Goal: Check status: Check status

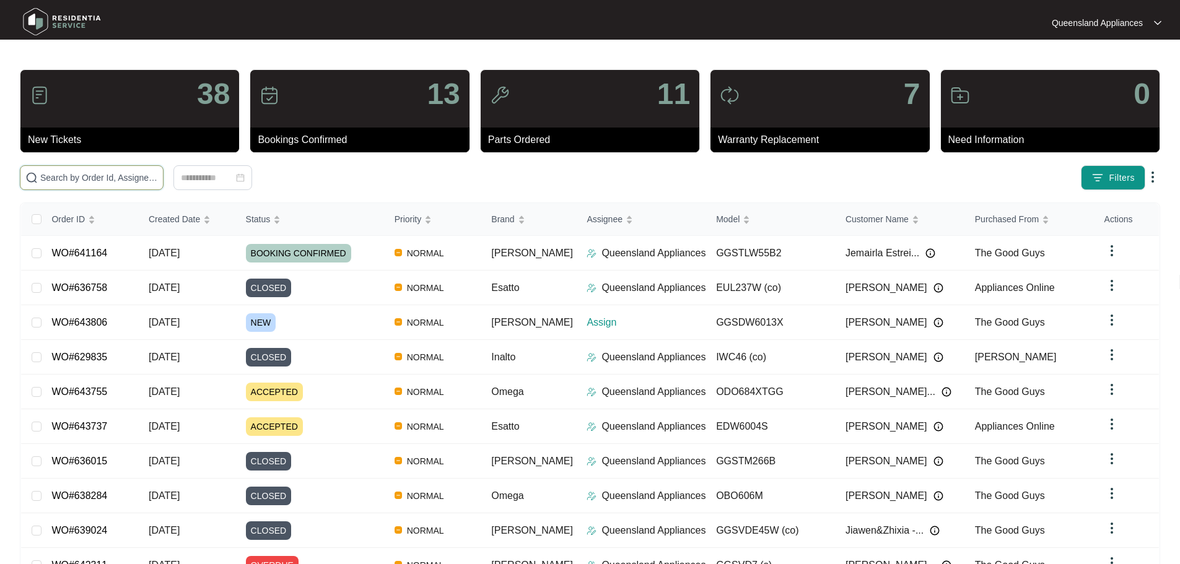
click at [158, 182] on input "text" at bounding box center [99, 178] width 118 height 14
paste input "641164"
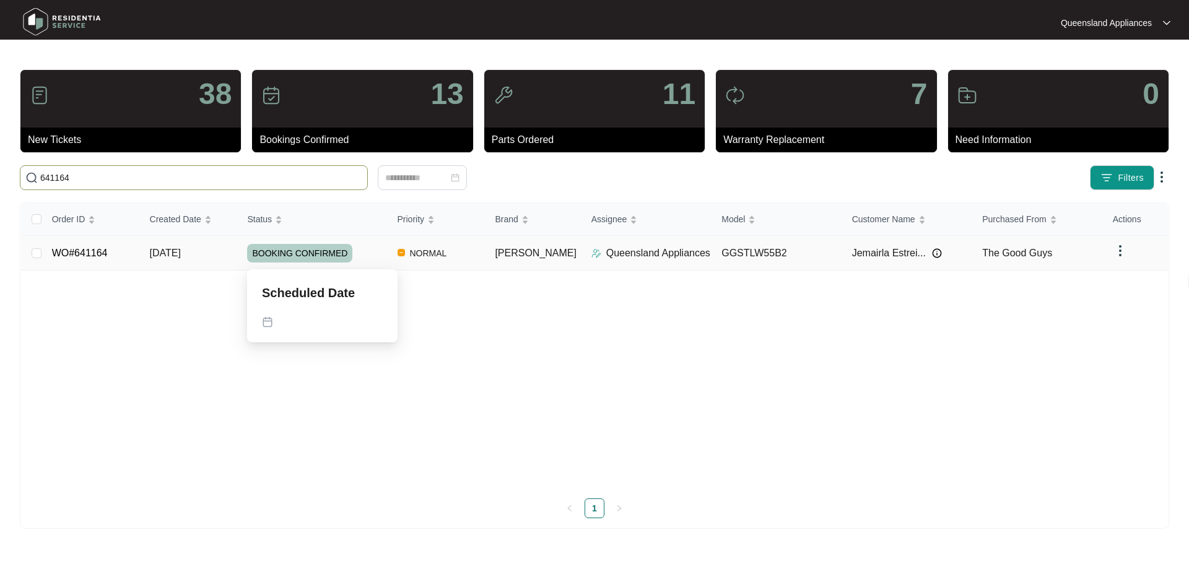
type input "641164"
click at [366, 250] on div "BOOKING CONFIRMED" at bounding box center [317, 253] width 140 height 19
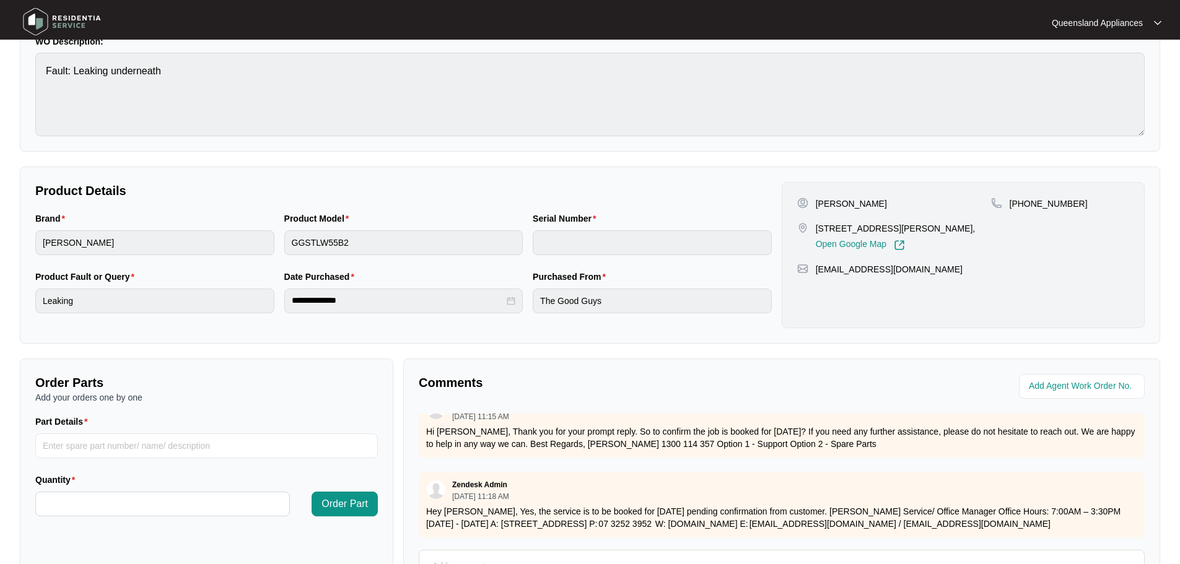
scroll to position [258, 0]
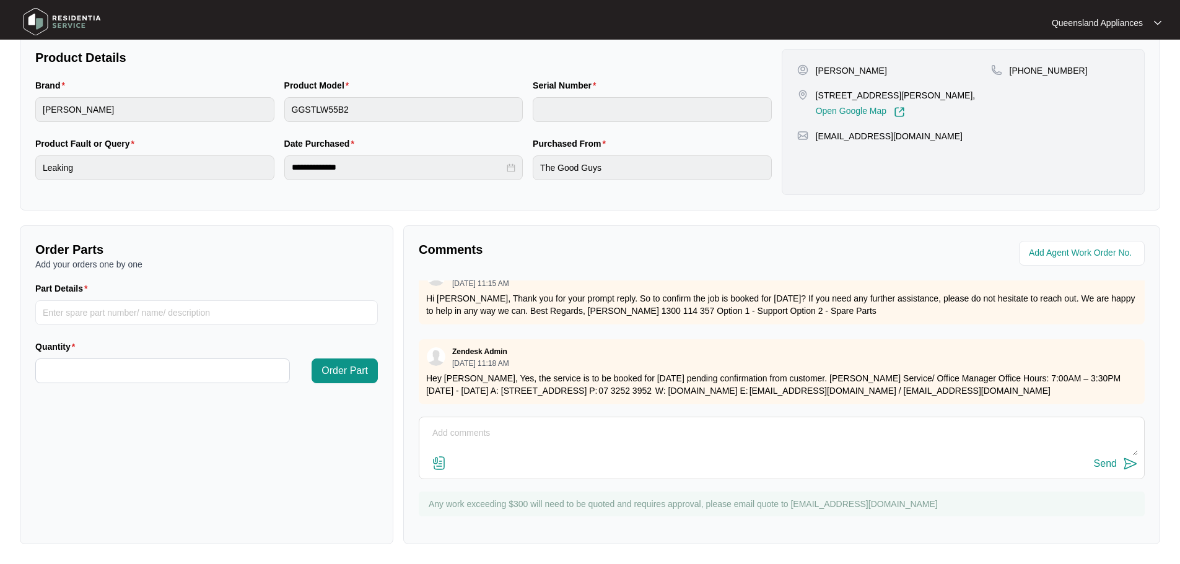
click at [479, 439] on textarea at bounding box center [781, 440] width 712 height 32
paste textarea "Call to Washing Machine Leaking underneath. Tech attended and found the washer …"
type textarea "Call to Washing Machine Leaking underneath. Tech attended and found the washer …"
click at [1132, 469] on img at bounding box center [1130, 463] width 15 height 15
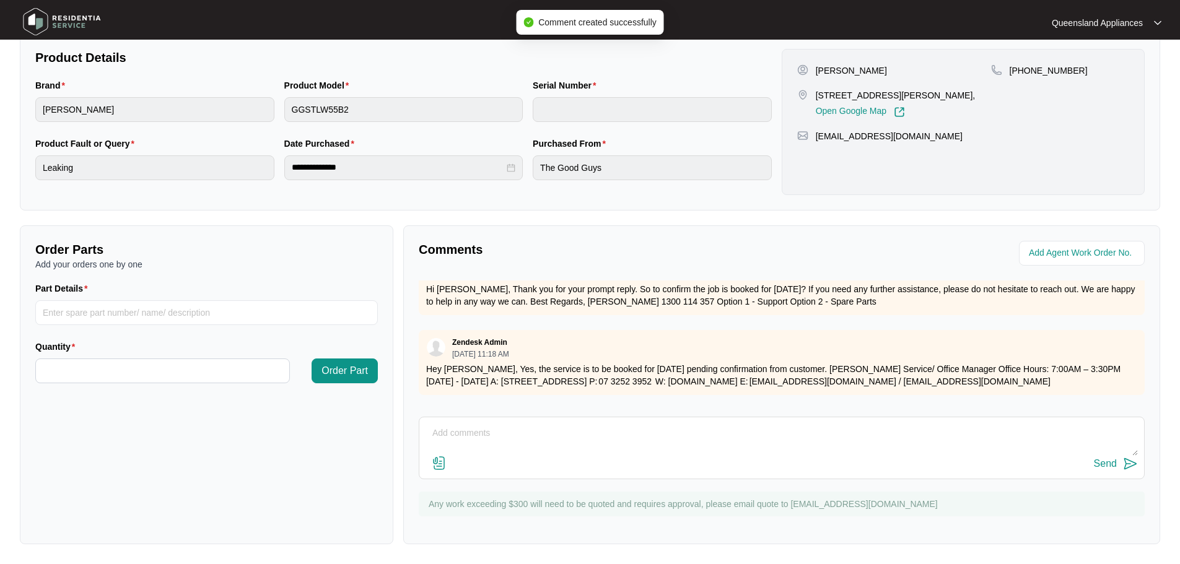
scroll to position [0, 0]
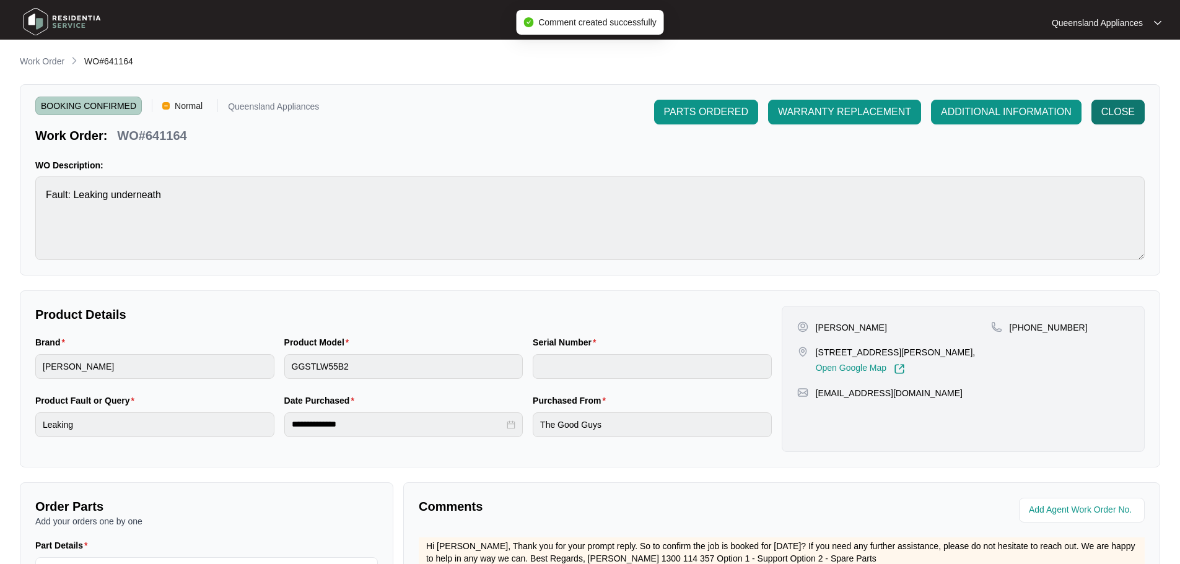
click at [1120, 110] on span "CLOSE" at bounding box center [1117, 112] width 33 height 15
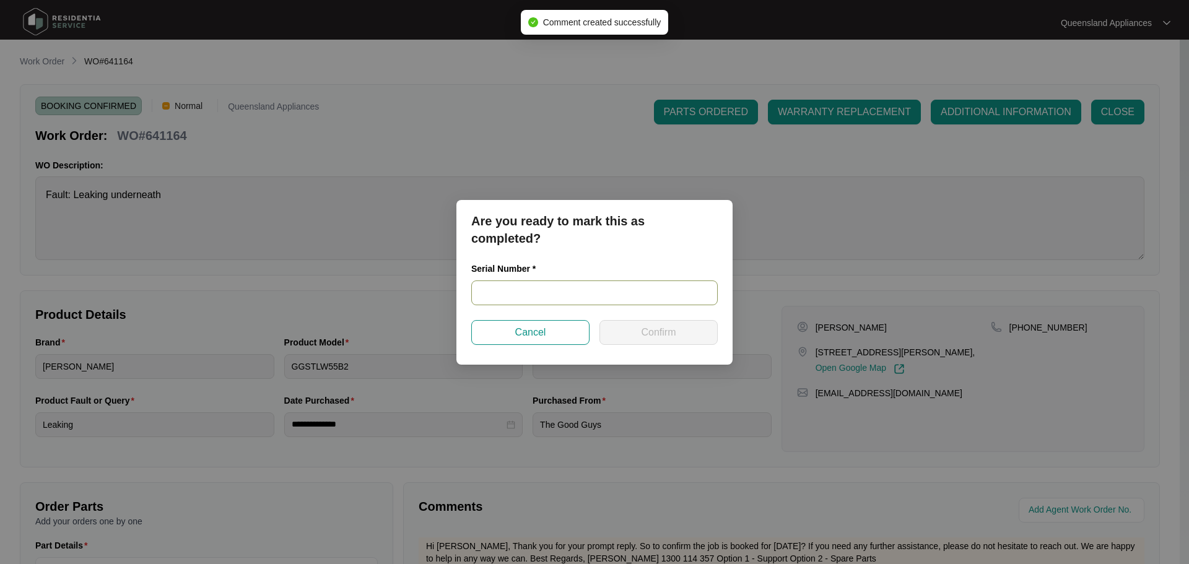
click at [521, 295] on input "text" at bounding box center [594, 293] width 247 height 25
paste input "540V4524701A5271A00222"
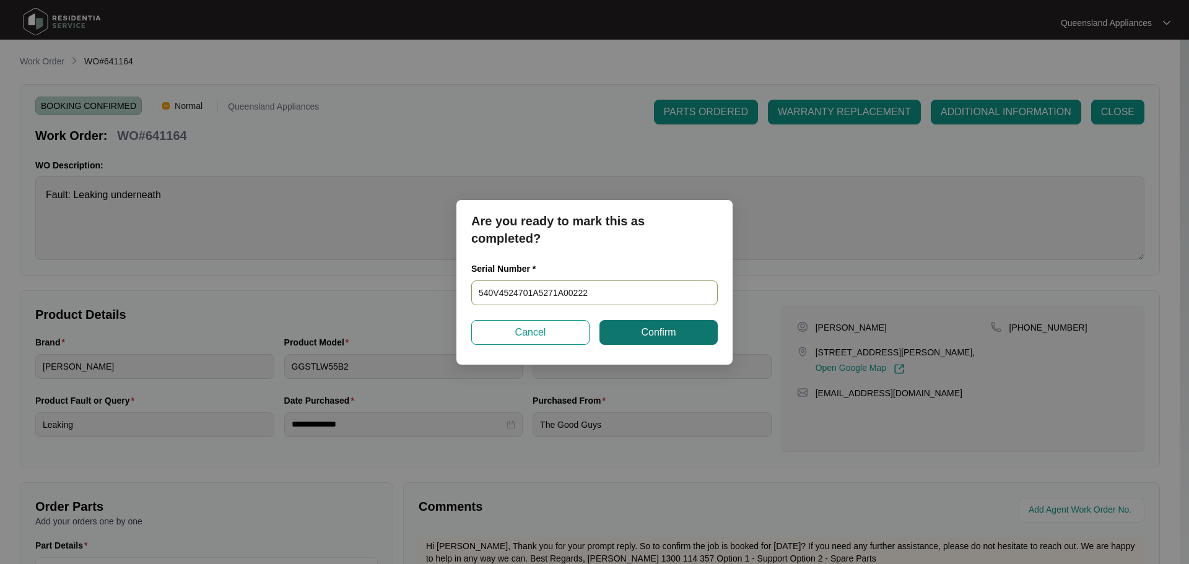
type input "540V4524701A5271A00222"
click at [650, 333] on span "Confirm" at bounding box center [658, 332] width 35 height 15
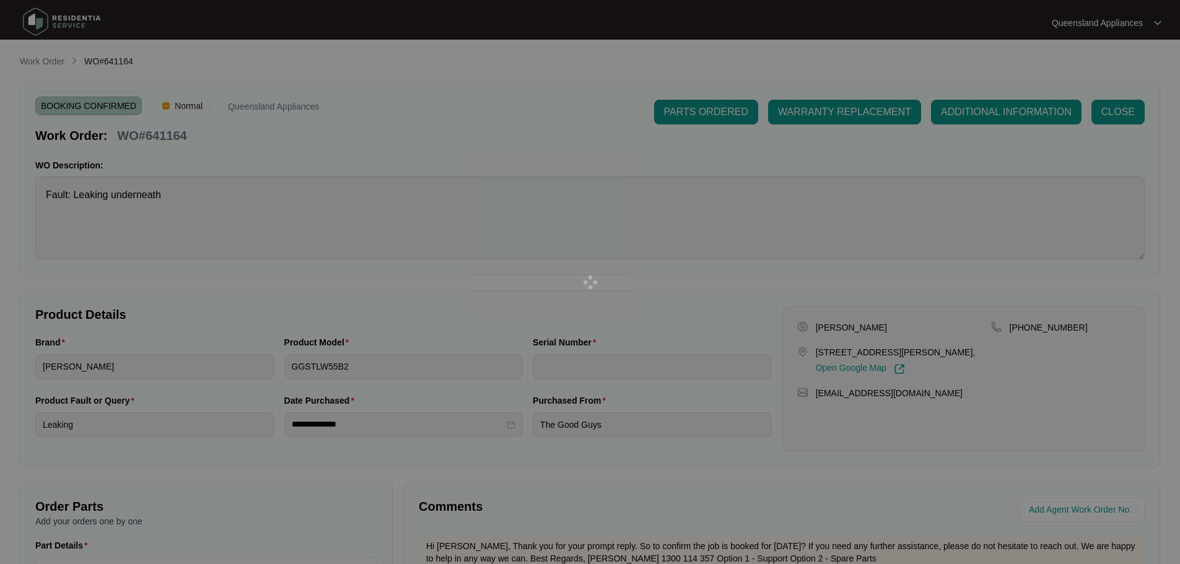
type input "540V4524701A5271A00222"
